Goal: Task Accomplishment & Management: Use online tool/utility

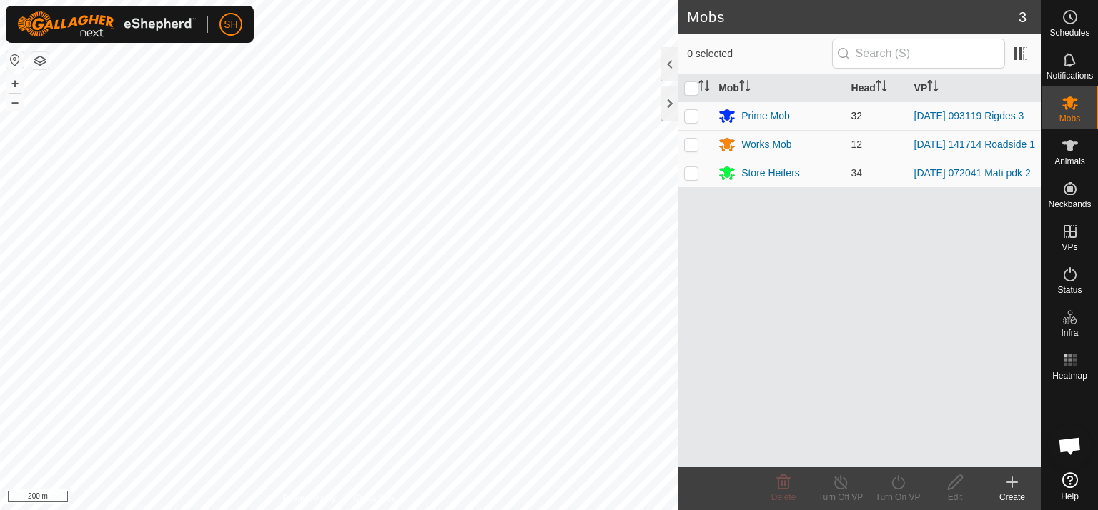
click at [694, 117] on p-checkbox at bounding box center [691, 115] width 14 height 11
checkbox input "true"
click at [897, 482] on icon at bounding box center [898, 482] width 18 height 17
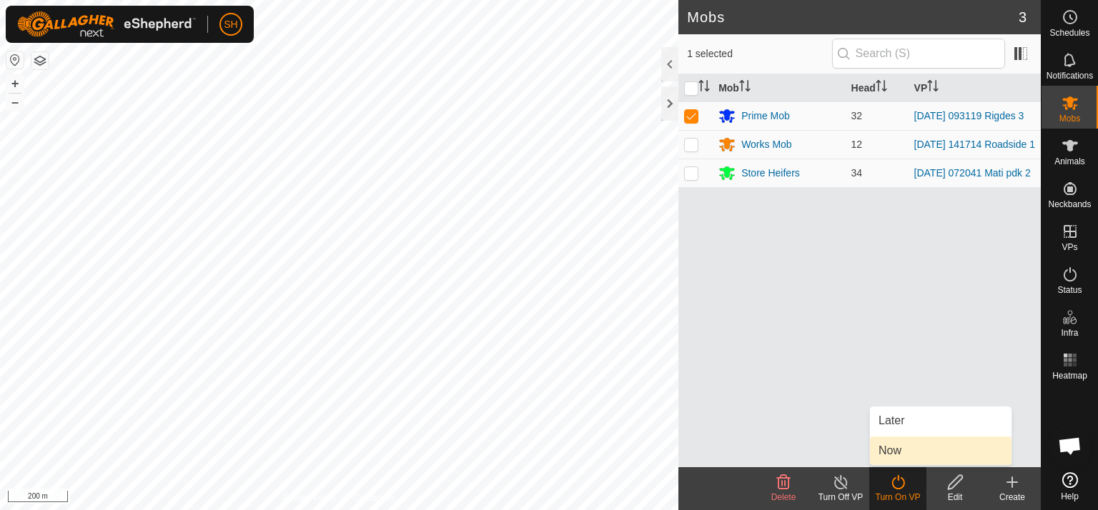
click at [897, 452] on link "Now" at bounding box center [941, 451] width 142 height 29
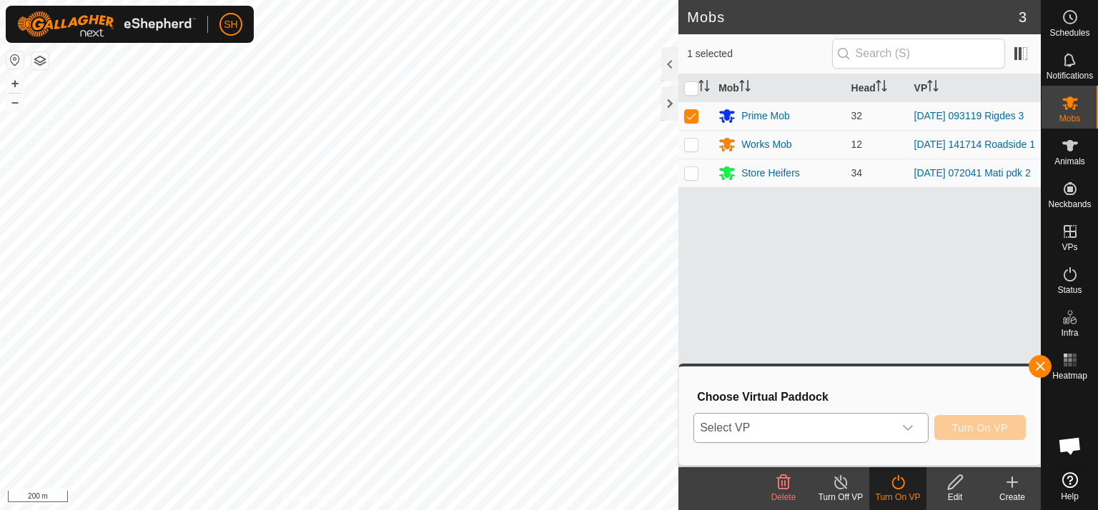
click at [906, 427] on icon "dropdown trigger" at bounding box center [908, 428] width 10 height 6
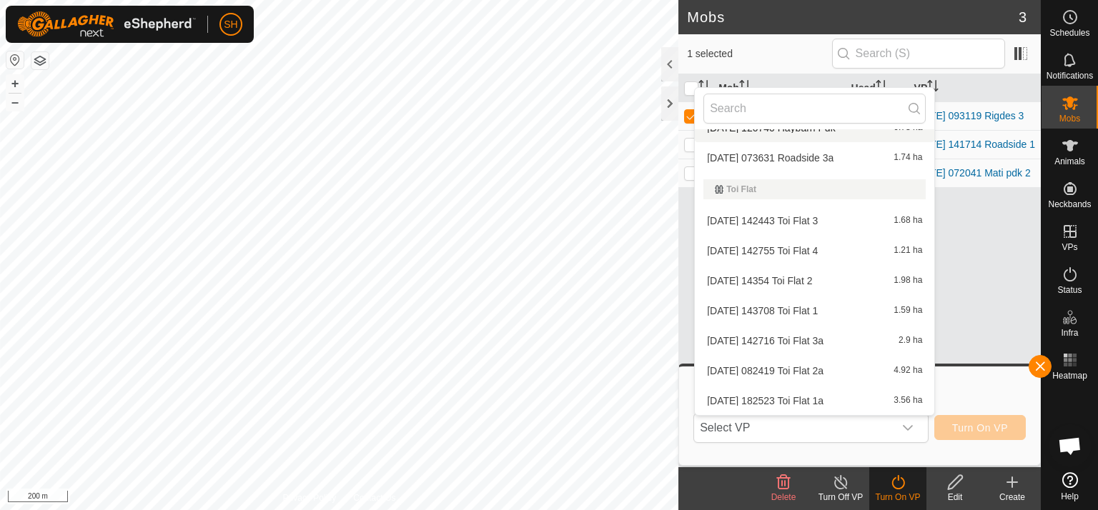
scroll to position [1440, 0]
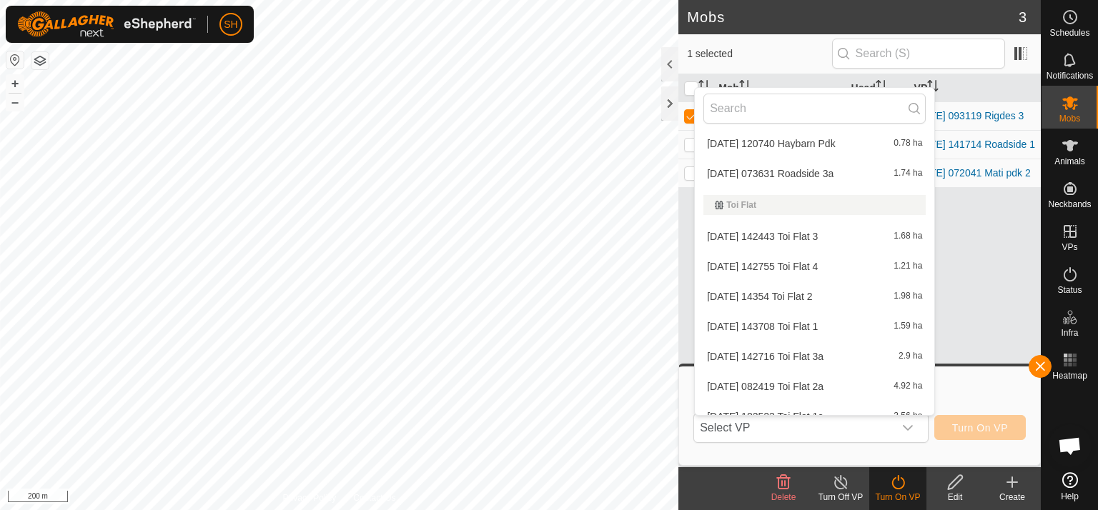
click at [1001, 305] on div "Mob Head VP Prime Mob 32 [DATE] 093119 Rigdes 3 Works Mob 12 [DATE] 141714 Road…" at bounding box center [859, 270] width 362 height 393
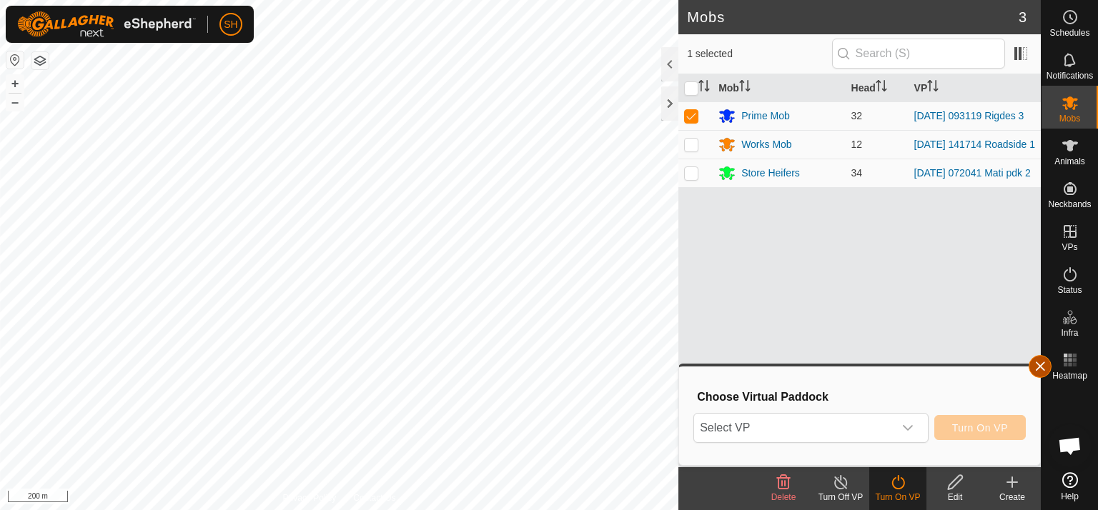
click at [1040, 366] on button "button" at bounding box center [1040, 366] width 23 height 23
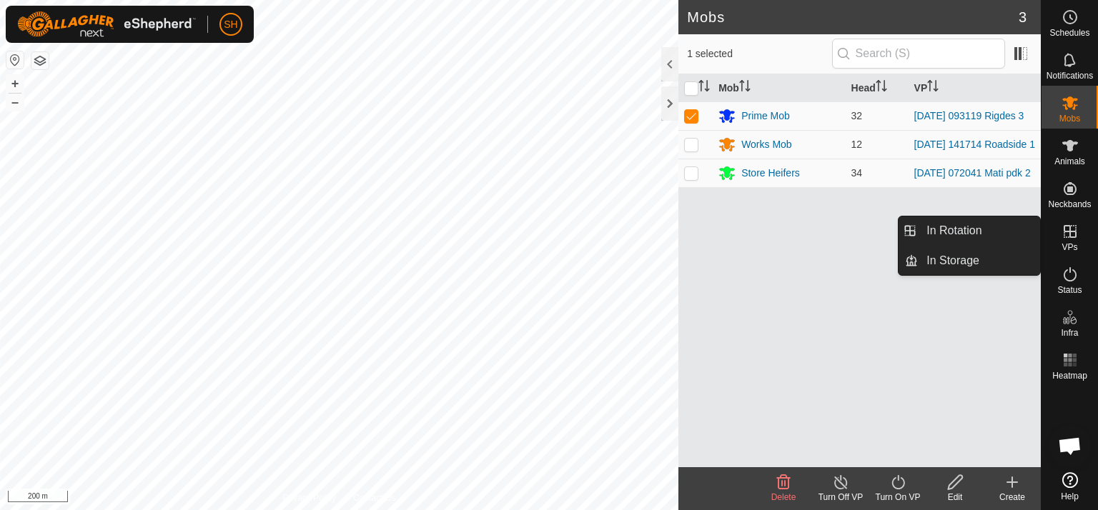
click at [1071, 228] on icon at bounding box center [1069, 231] width 17 height 17
click at [1064, 229] on icon at bounding box center [1070, 231] width 13 height 13
click at [961, 231] on link "In Rotation" at bounding box center [979, 231] width 122 height 29
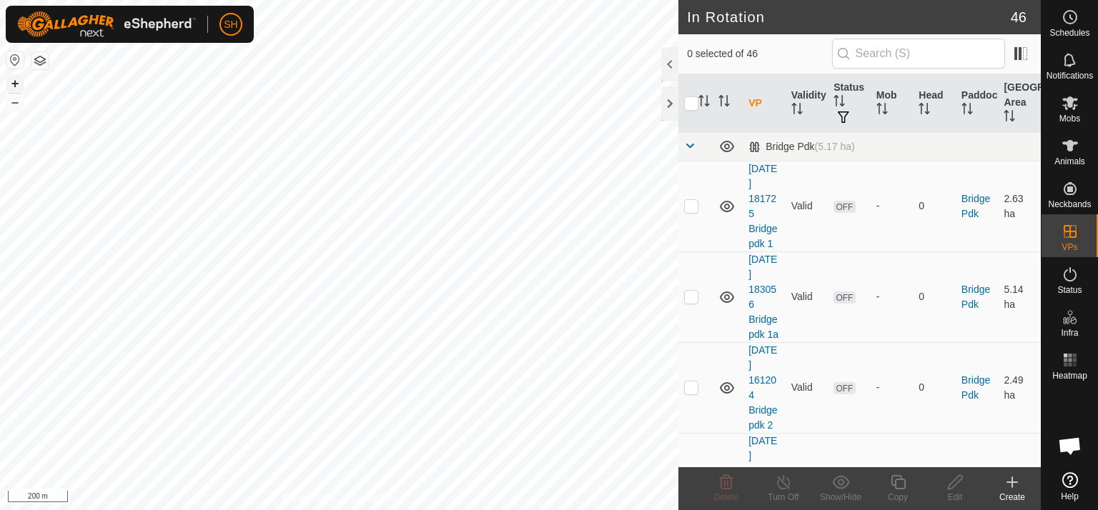
click at [14, 79] on button "+" at bounding box center [14, 83] width 17 height 17
checkbox input "true"
checkbox input "false"
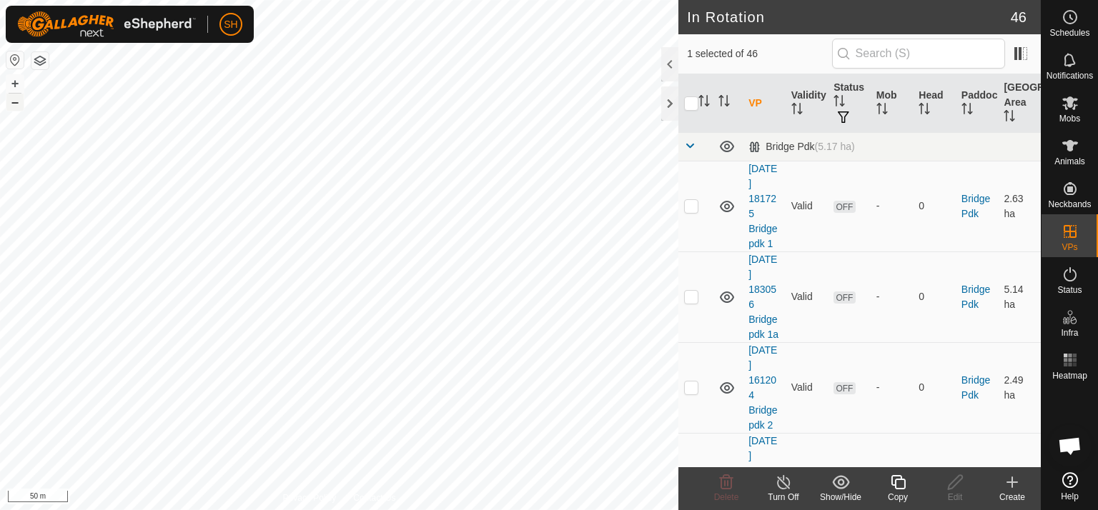
checkbox input "false"
checkbox input "true"
checkbox input "false"
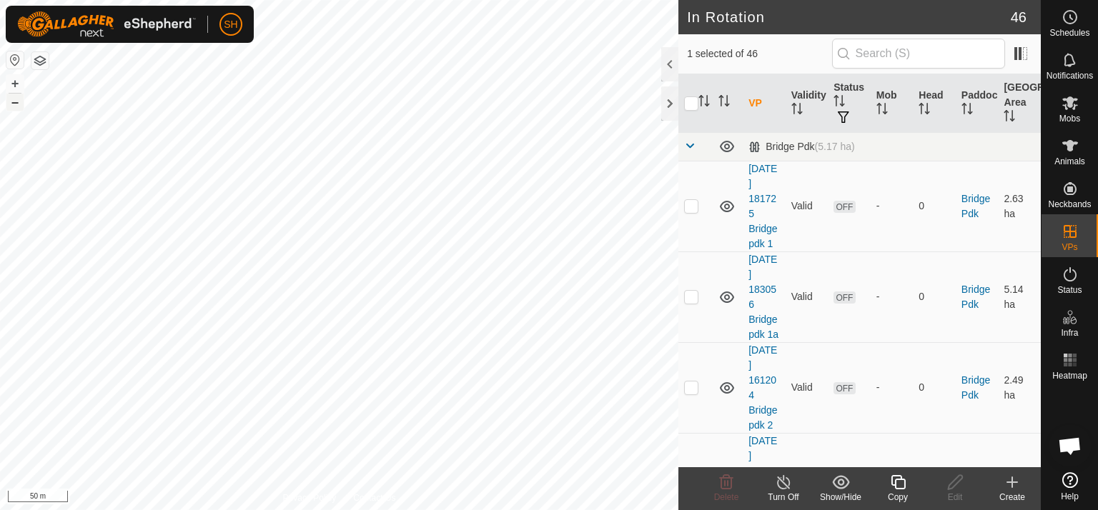
checkbox input "false"
checkbox input "true"
click at [1013, 482] on icon at bounding box center [1012, 482] width 10 height 0
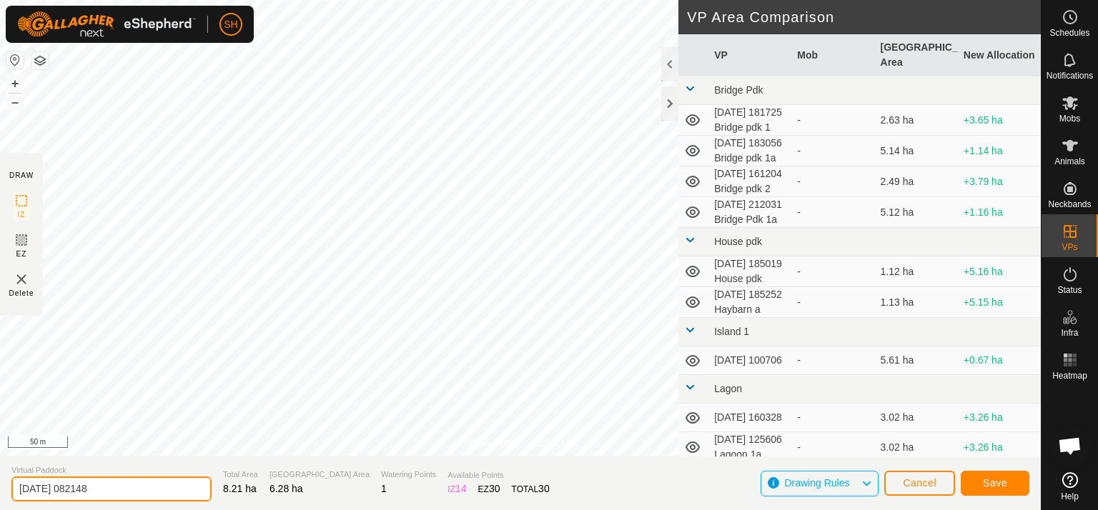
click at [110, 489] on input "[DATE] 082148" at bounding box center [111, 489] width 200 height 25
type input "[DATE] 082148 Ridges Pdk 3a"
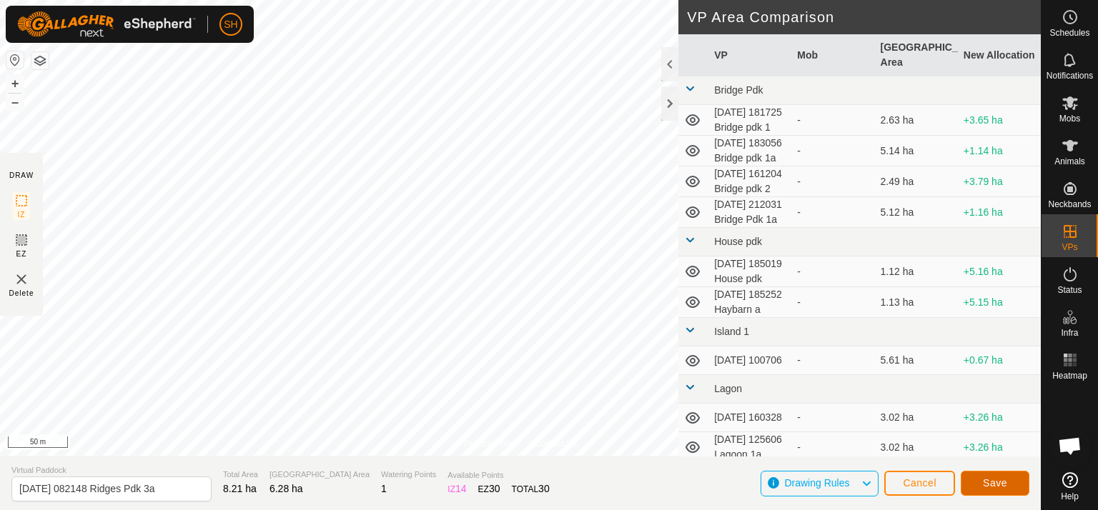
click at [1006, 488] on button "Save" at bounding box center [995, 483] width 69 height 25
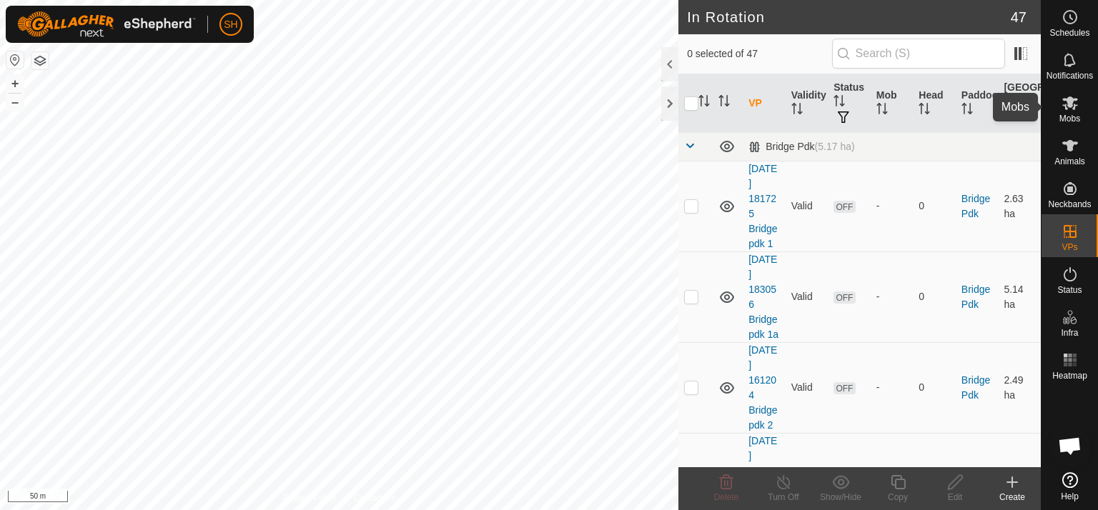
click at [1075, 107] on icon at bounding box center [1069, 102] width 17 height 17
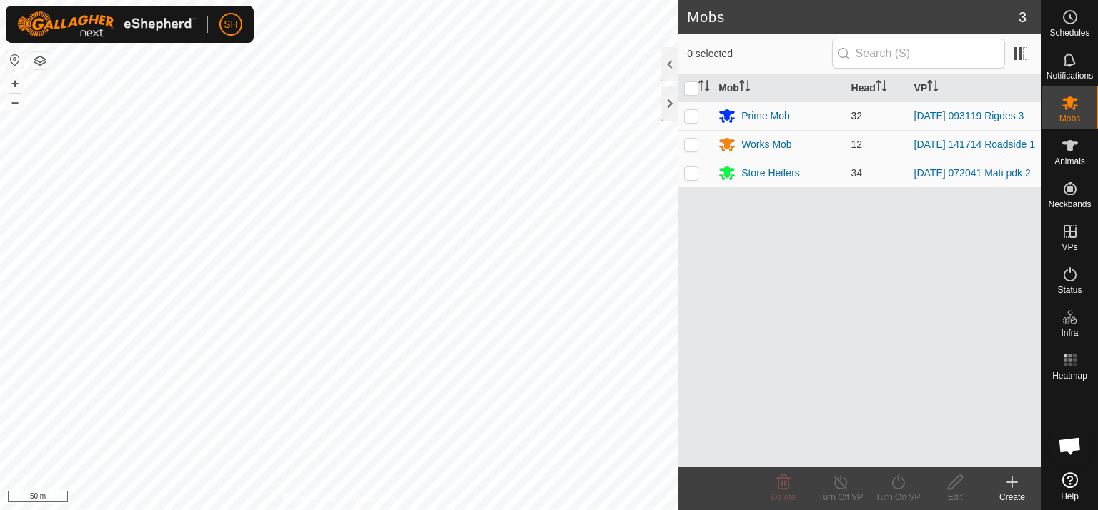
click at [690, 115] on p-checkbox at bounding box center [691, 115] width 14 height 11
checkbox input "true"
click at [902, 485] on icon at bounding box center [898, 482] width 18 height 17
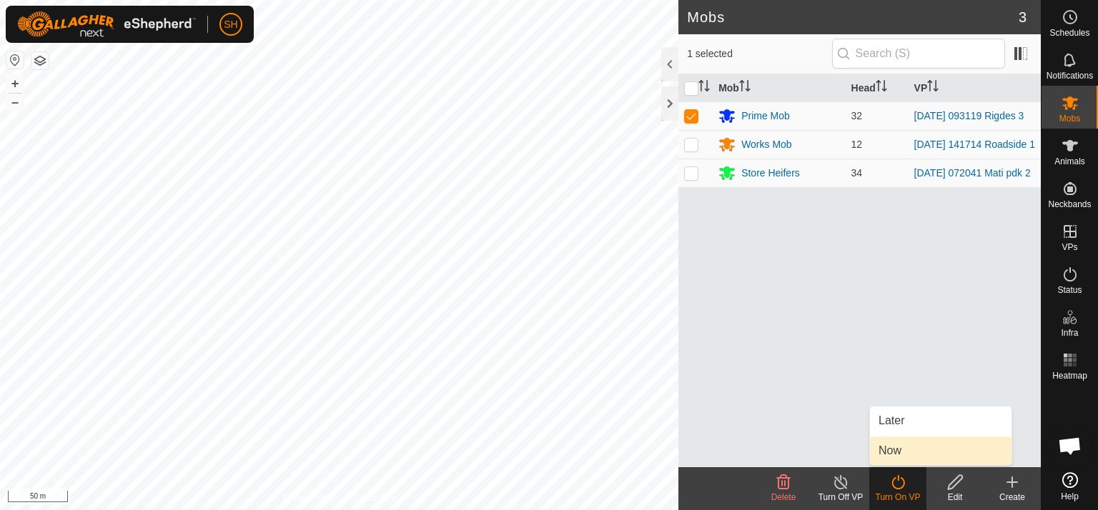
click at [903, 444] on link "Now" at bounding box center [941, 451] width 142 height 29
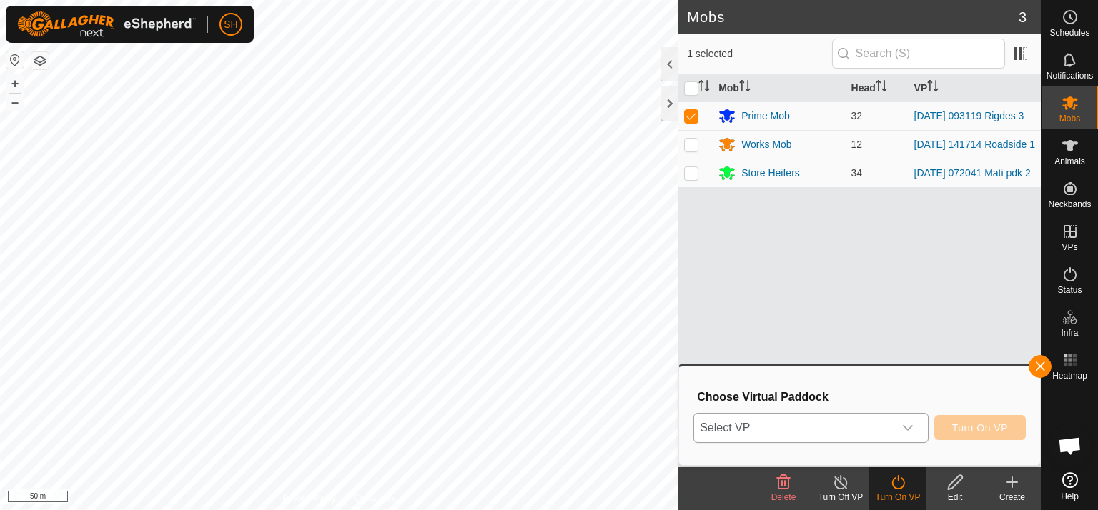
click at [912, 426] on icon "dropdown trigger" at bounding box center [907, 427] width 11 height 11
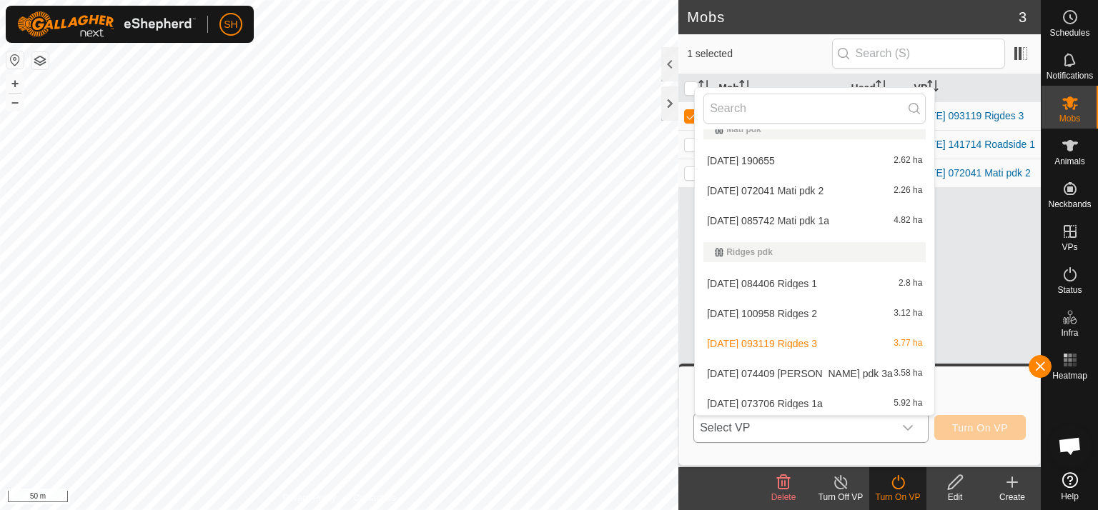
scroll to position [420, 0]
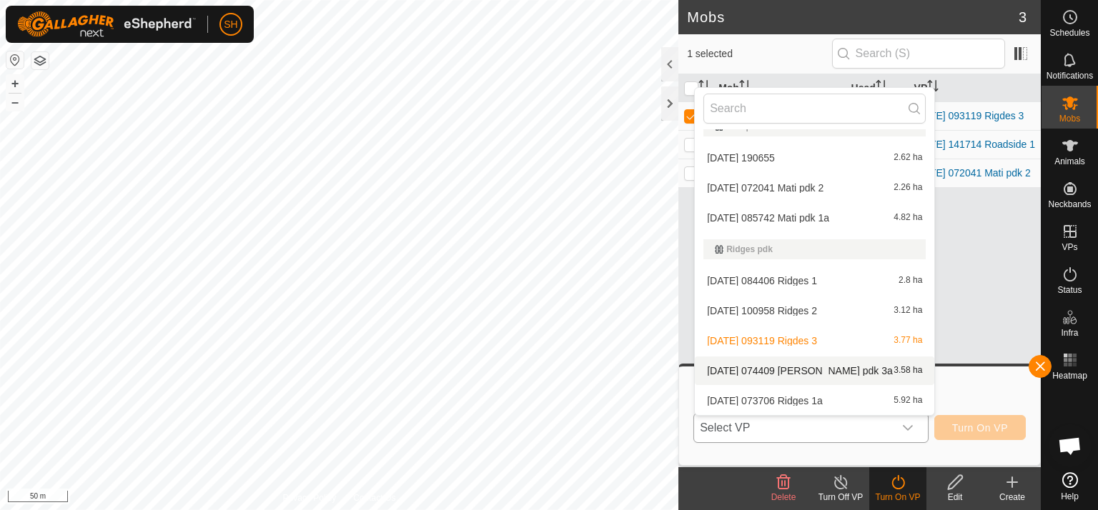
click at [836, 370] on li "[DATE] 074409 [PERSON_NAME] pdk 3a 3.58 ha" at bounding box center [814, 371] width 239 height 29
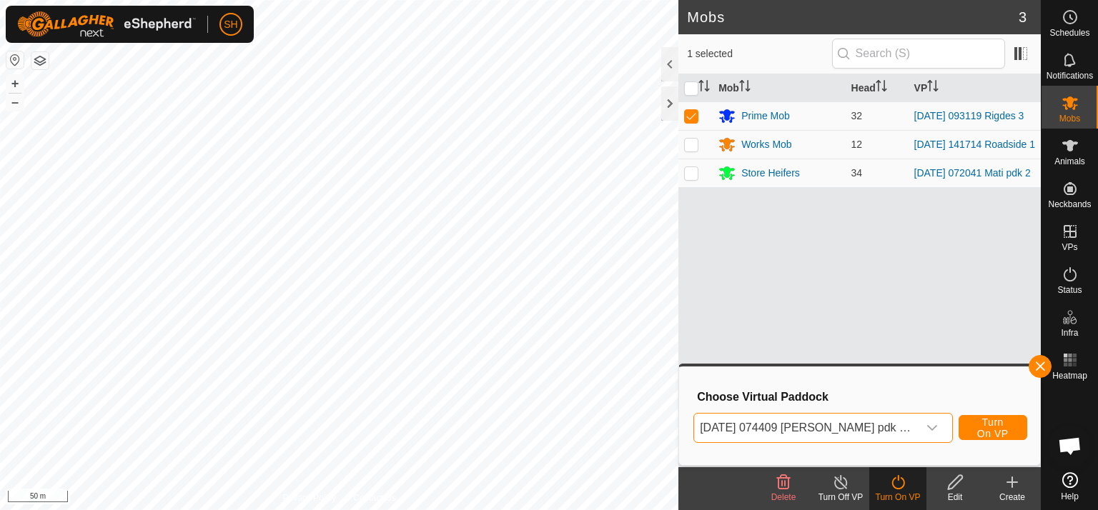
click at [926, 422] on icon "dropdown trigger" at bounding box center [931, 427] width 11 height 11
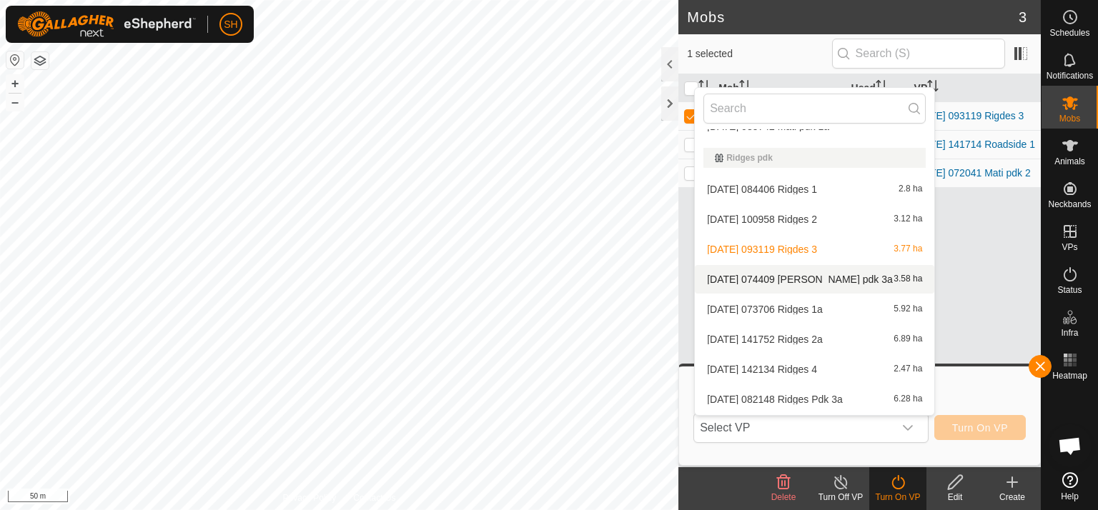
scroll to position [540, 0]
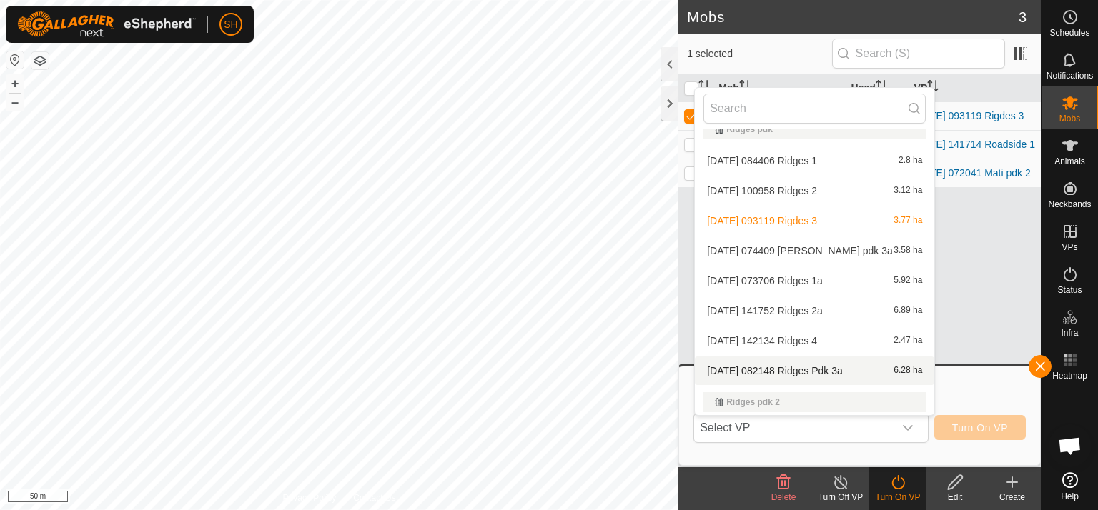
click at [826, 368] on li "[DATE] 082148 Ridges Pdk 3a 6.28 ha" at bounding box center [814, 371] width 239 height 29
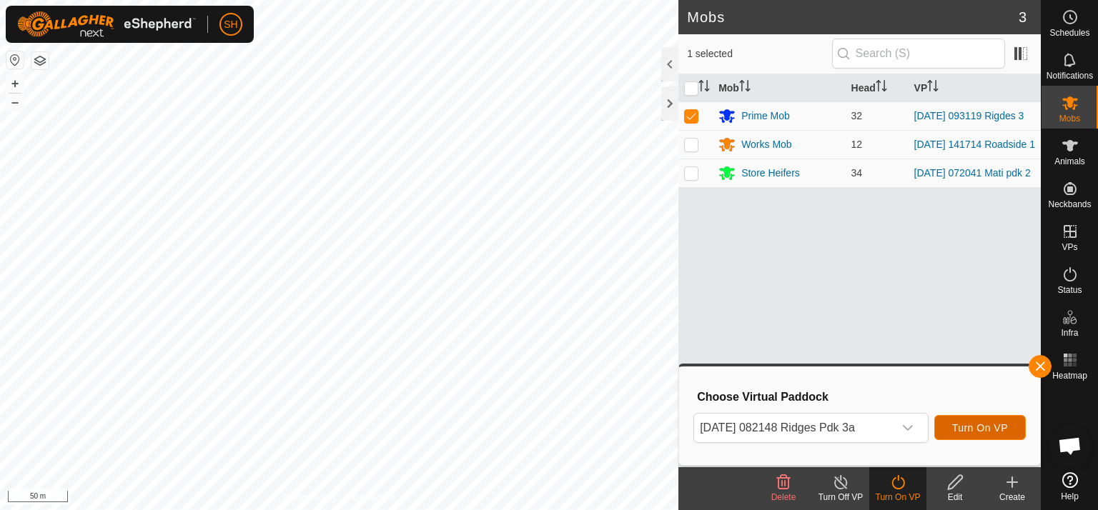
click at [985, 427] on span "Turn On VP" at bounding box center [980, 427] width 56 height 11
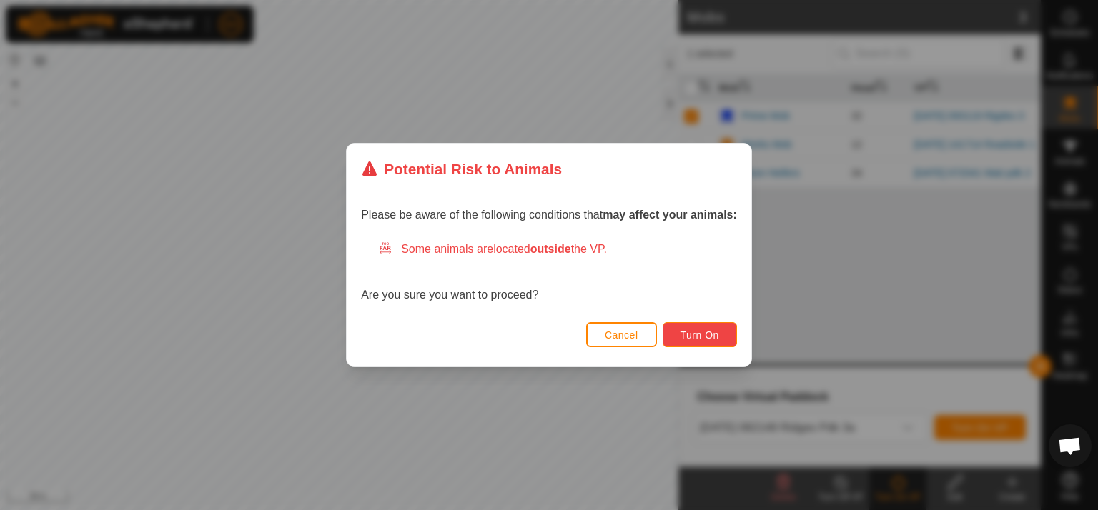
click at [703, 335] on span "Turn On" at bounding box center [699, 335] width 39 height 11
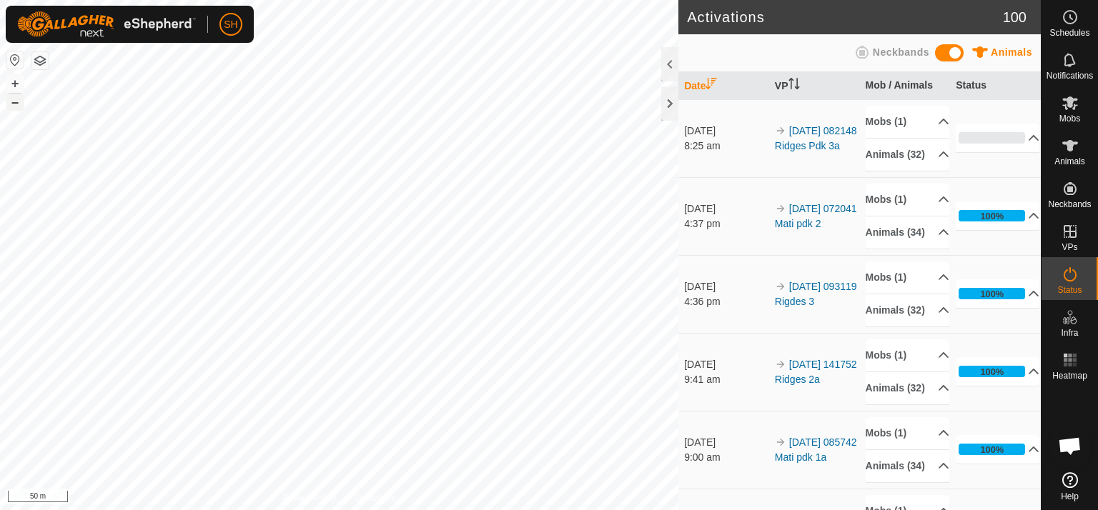
click at [14, 102] on button "–" at bounding box center [14, 102] width 17 height 17
click at [466, 0] on html "SH Schedules Notifications Mobs Animals Neckbands VPs Status Infra Heatmap Help…" at bounding box center [549, 255] width 1098 height 510
click at [245, 109] on link "Logout" at bounding box center [297, 110] width 142 height 23
